Goal: Find specific page/section: Find specific page/section

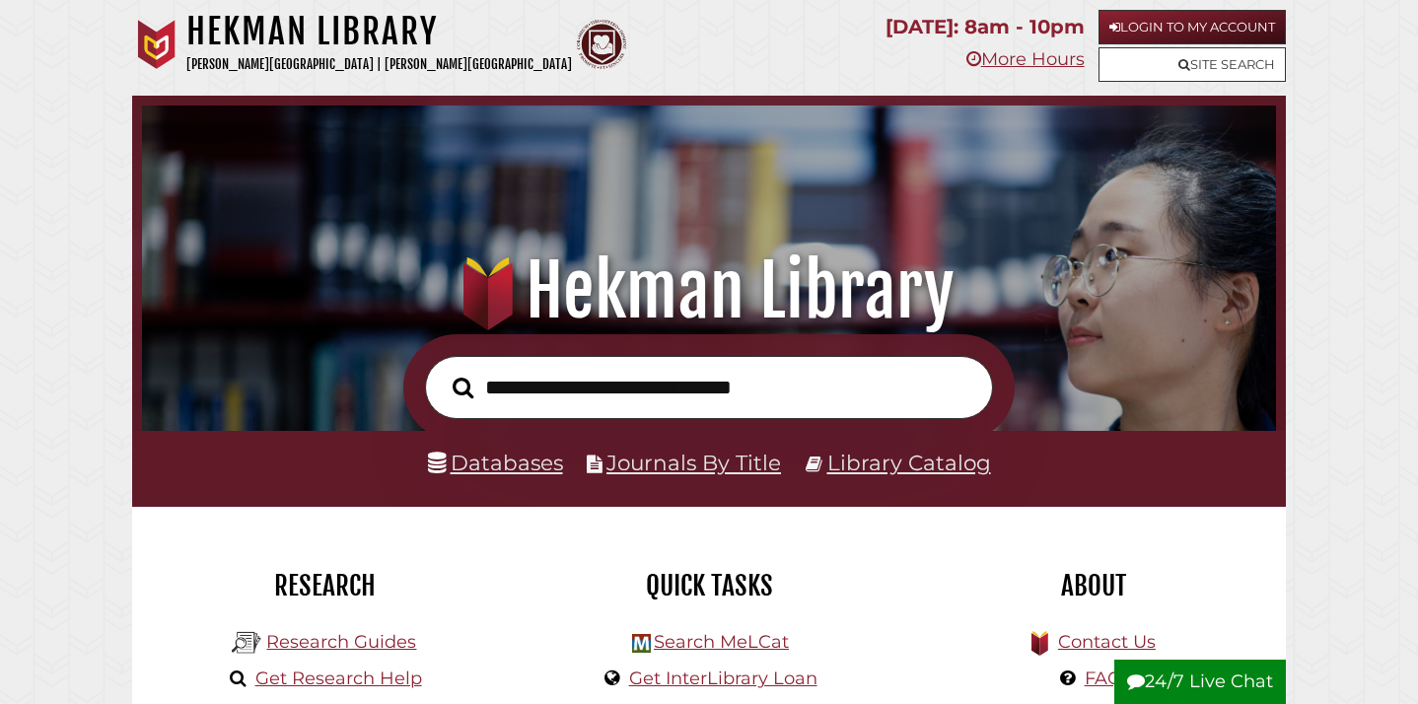
scroll to position [375, 1124]
click at [1181, 19] on link "Login to My Account" at bounding box center [1191, 27] width 187 height 35
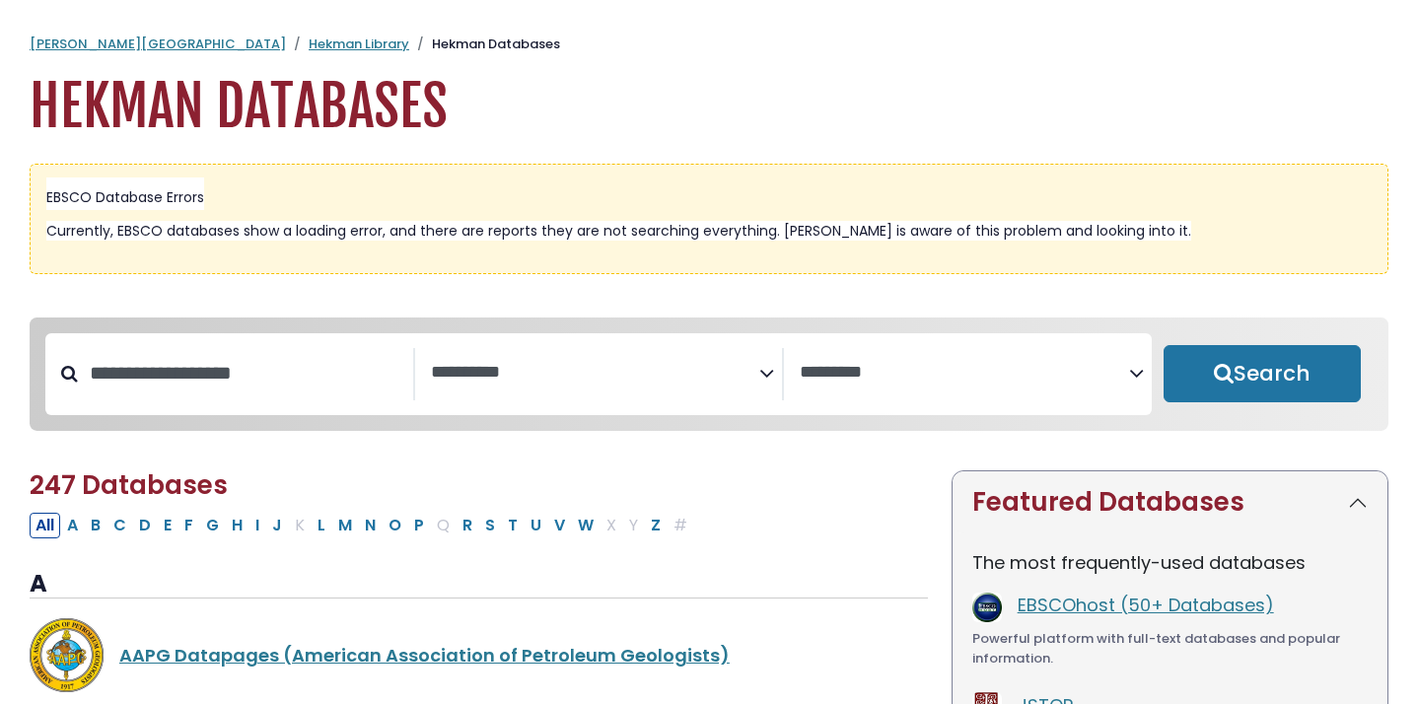
select select "Database Subject Filter"
select select "Database Vendors Filter"
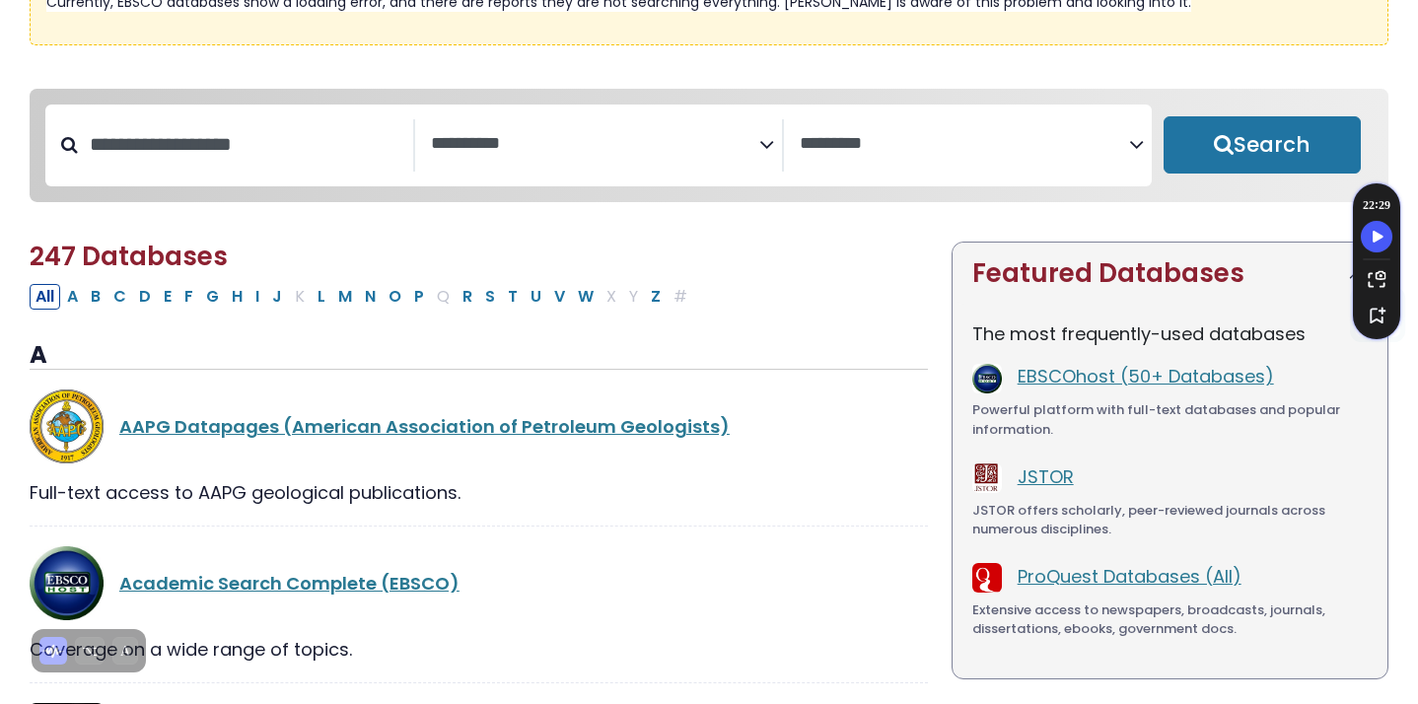
scroll to position [274, 0]
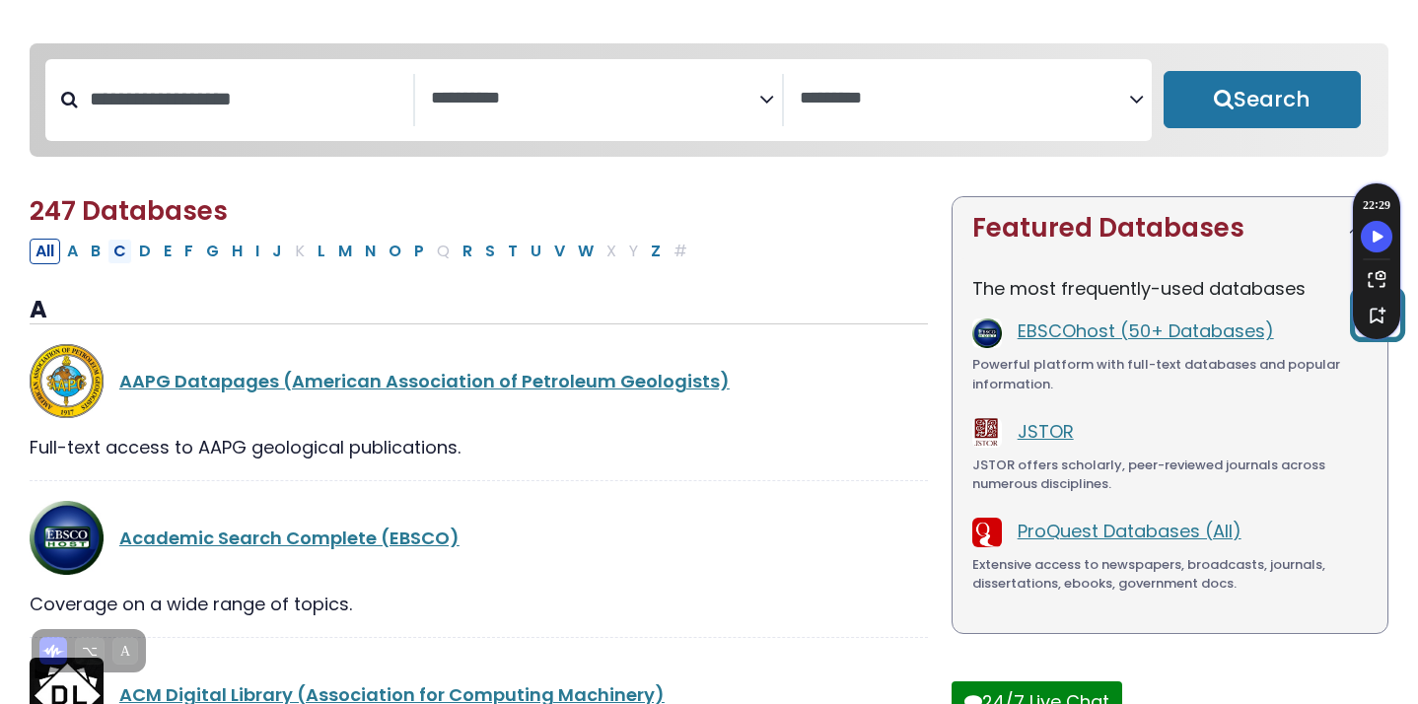
click at [113, 255] on button "C" at bounding box center [119, 252] width 25 height 26
select select "Database Subject Filter"
select select "Database Vendors Filter"
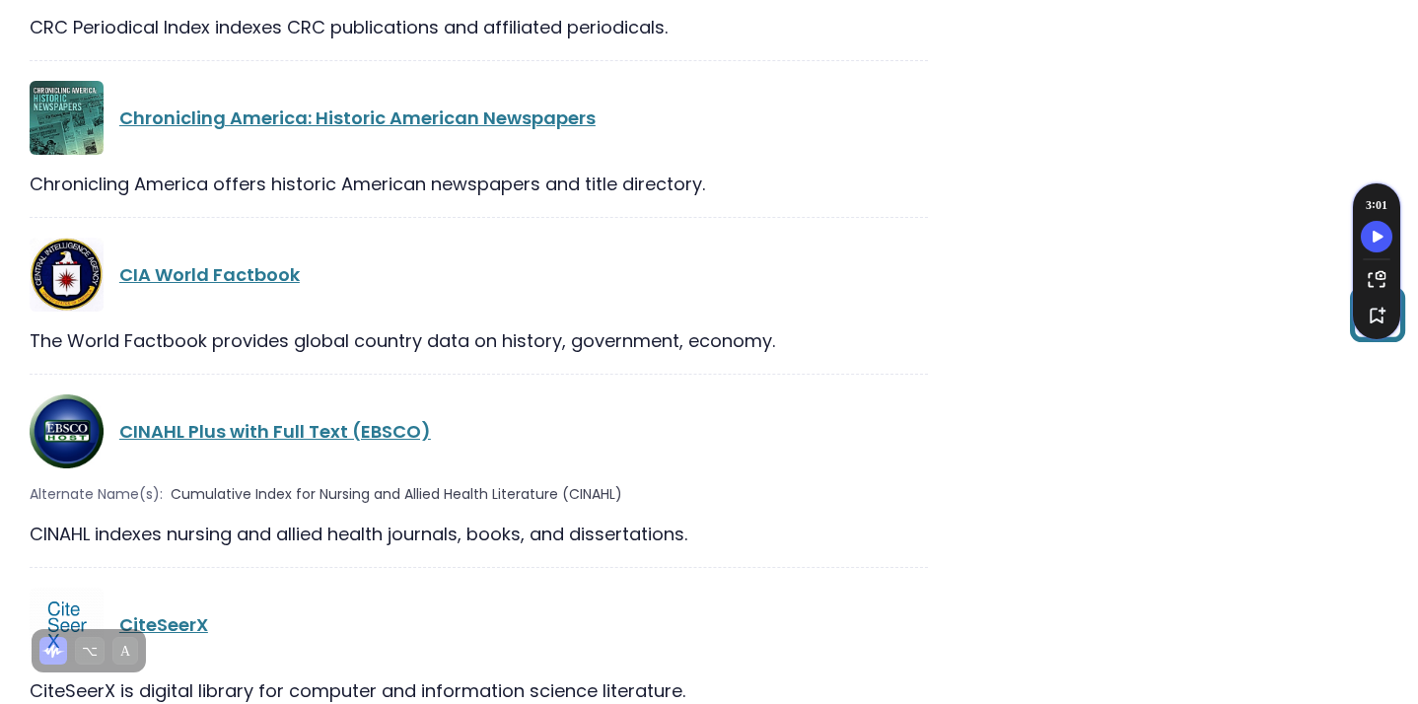
scroll to position [3135, 0]
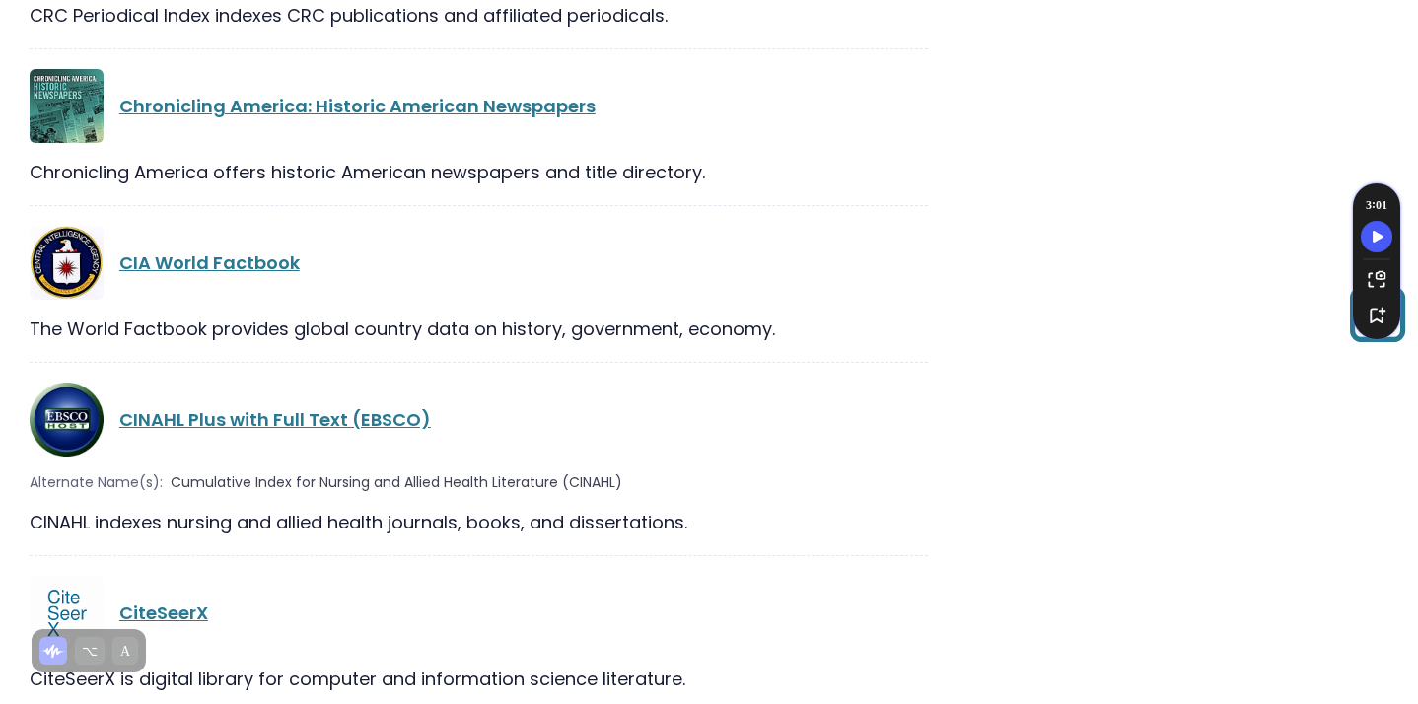
click at [309, 407] on link "CINAHL Plus with Full Text (EBSCO)" at bounding box center [275, 419] width 312 height 25
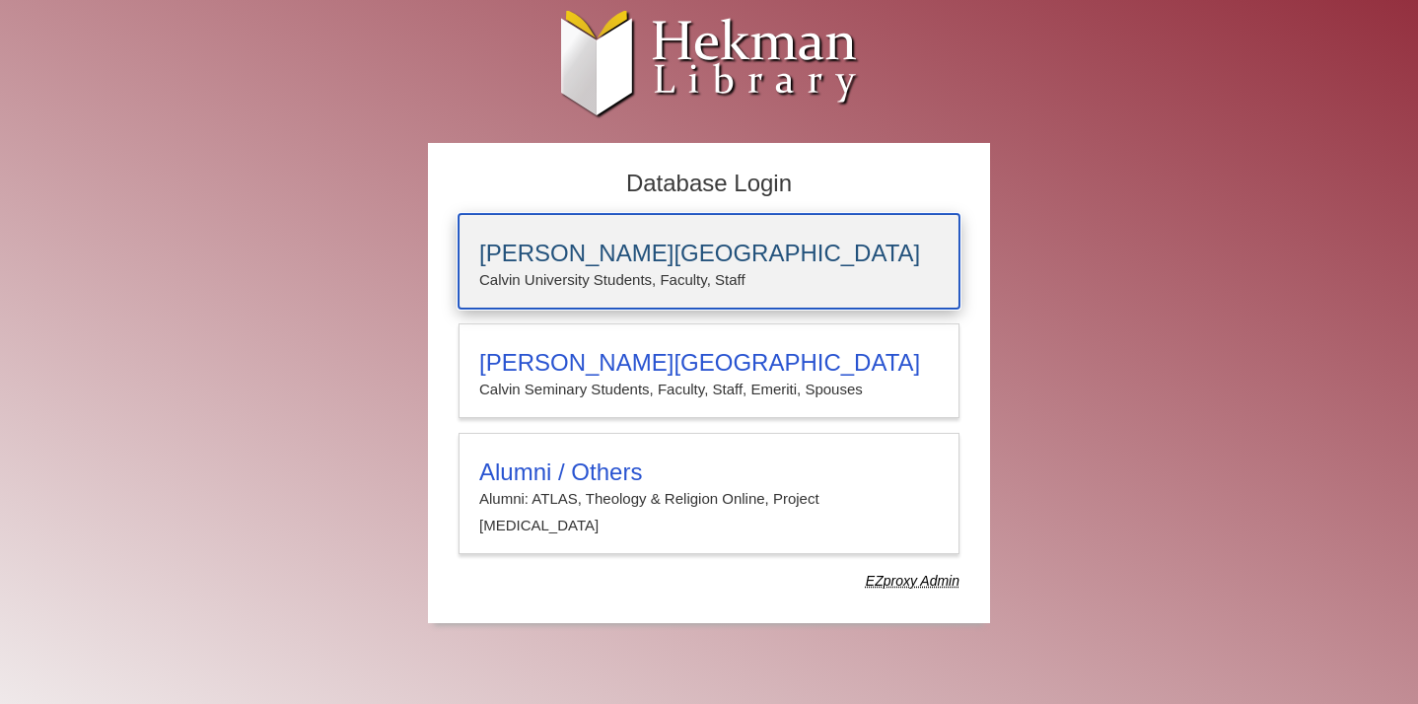
click at [620, 257] on h3 "[PERSON_NAME][GEOGRAPHIC_DATA]" at bounding box center [708, 254] width 459 height 28
